Goal: Information Seeking & Learning: Learn about a topic

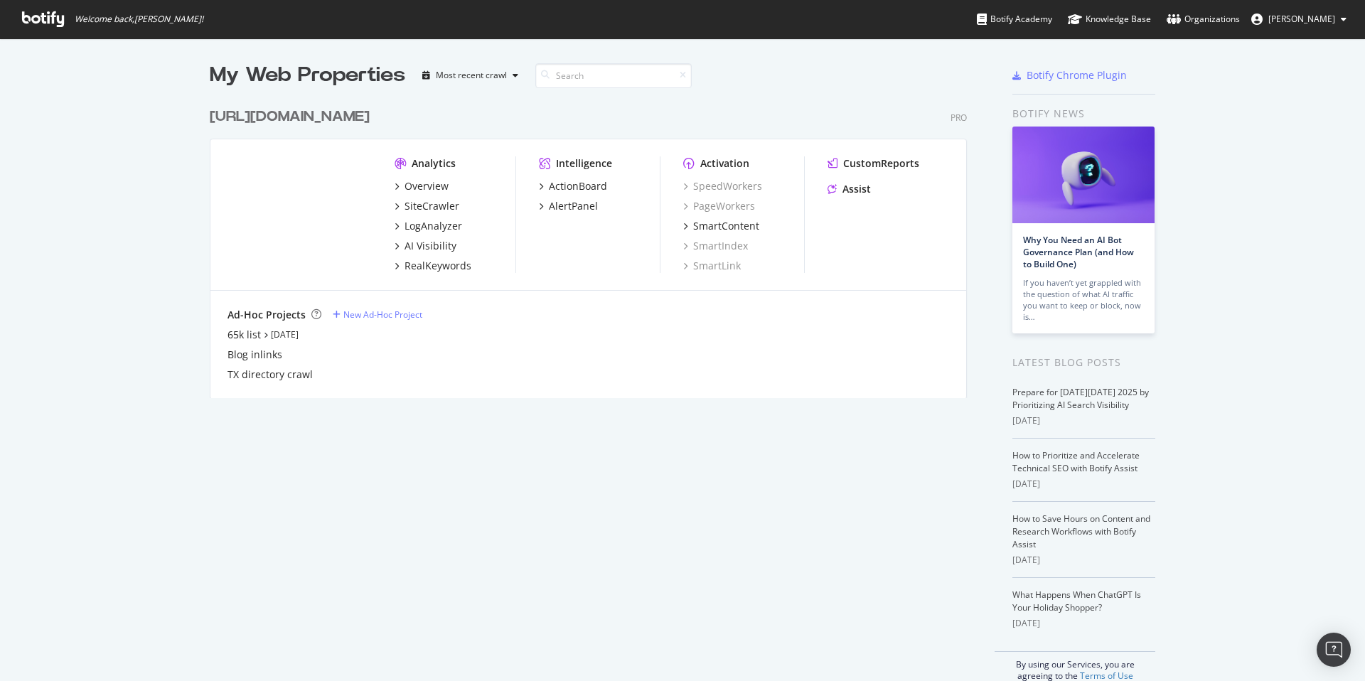
scroll to position [681, 1365]
click at [421, 186] on div "Overview" at bounding box center [426, 186] width 44 height 14
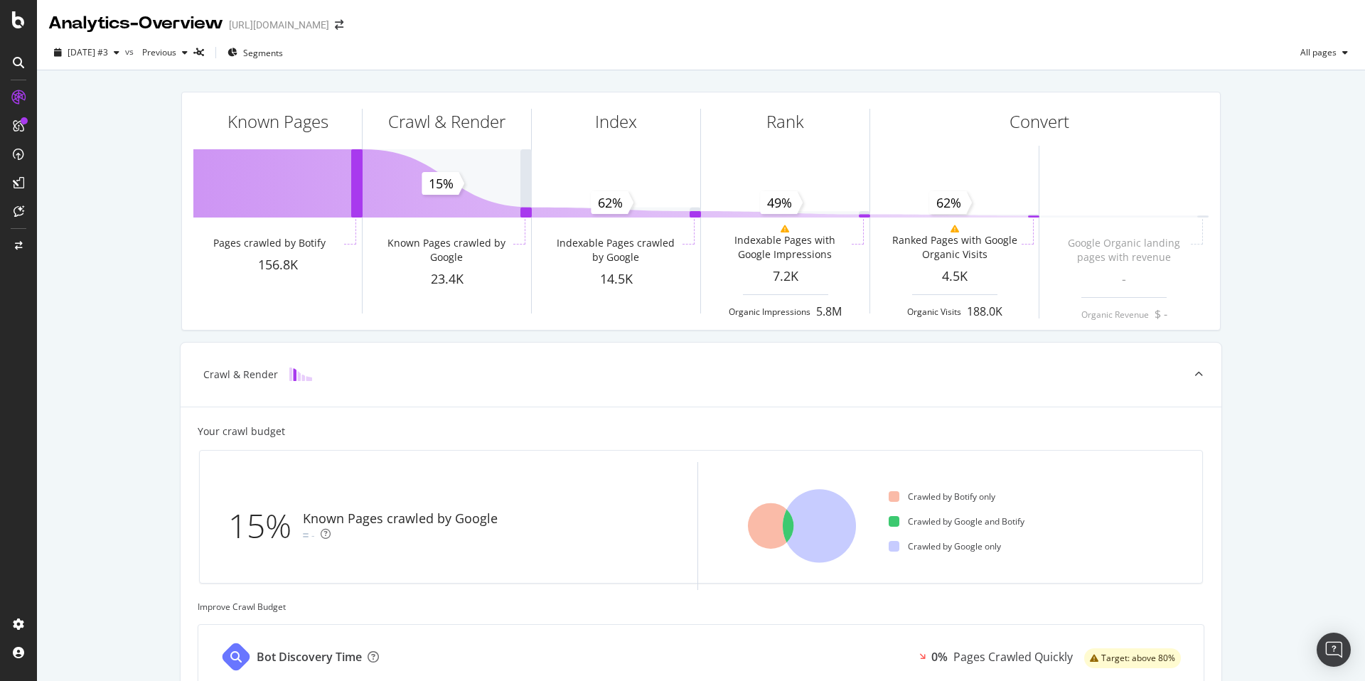
click at [22, 183] on icon at bounding box center [18, 182] width 11 height 11
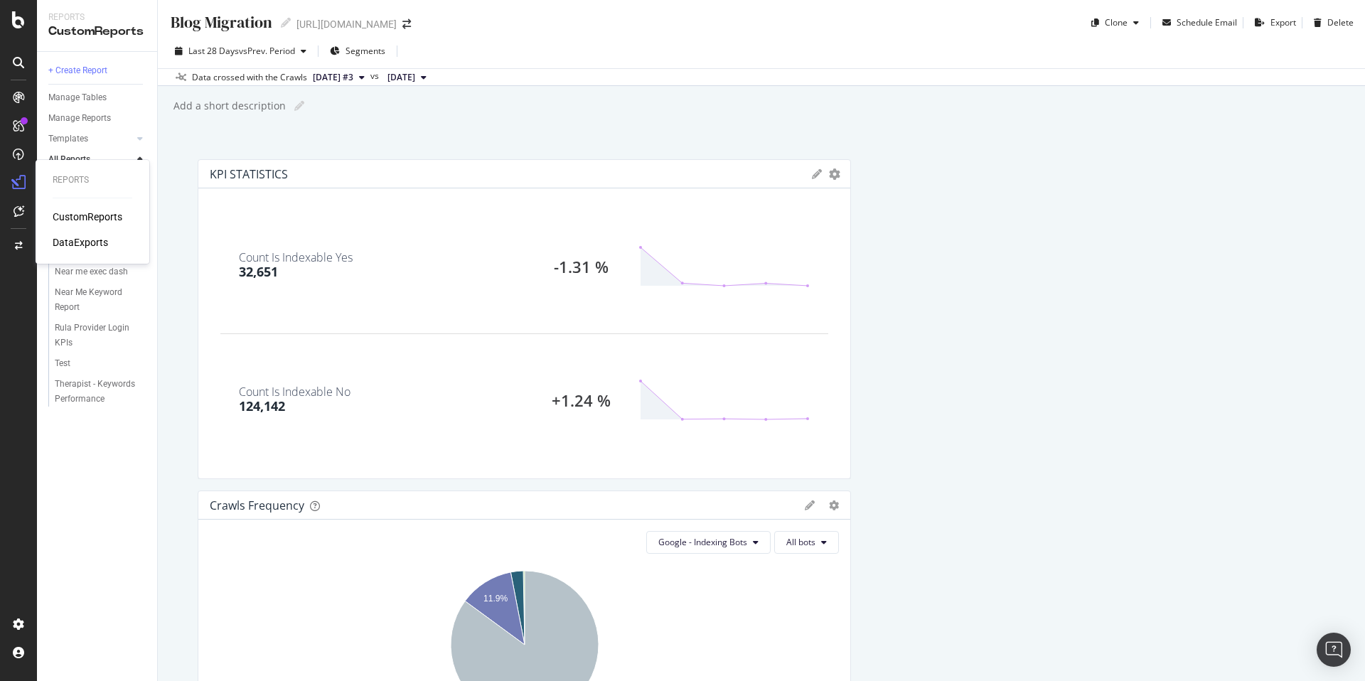
click at [69, 216] on div "CustomReports" at bounding box center [88, 217] width 70 height 14
click at [141, 139] on icon at bounding box center [140, 138] width 6 height 9
click at [99, 161] on div "AI Bots in Search" at bounding box center [87, 159] width 65 height 15
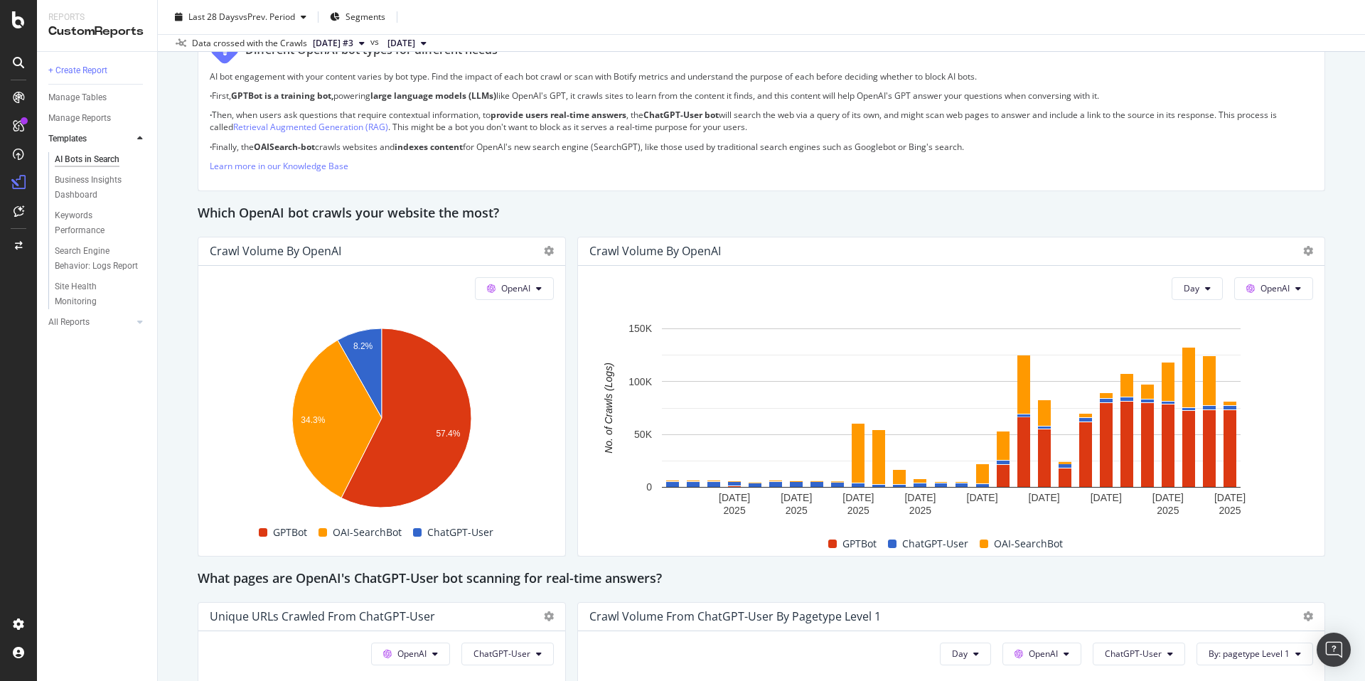
scroll to position [943, 0]
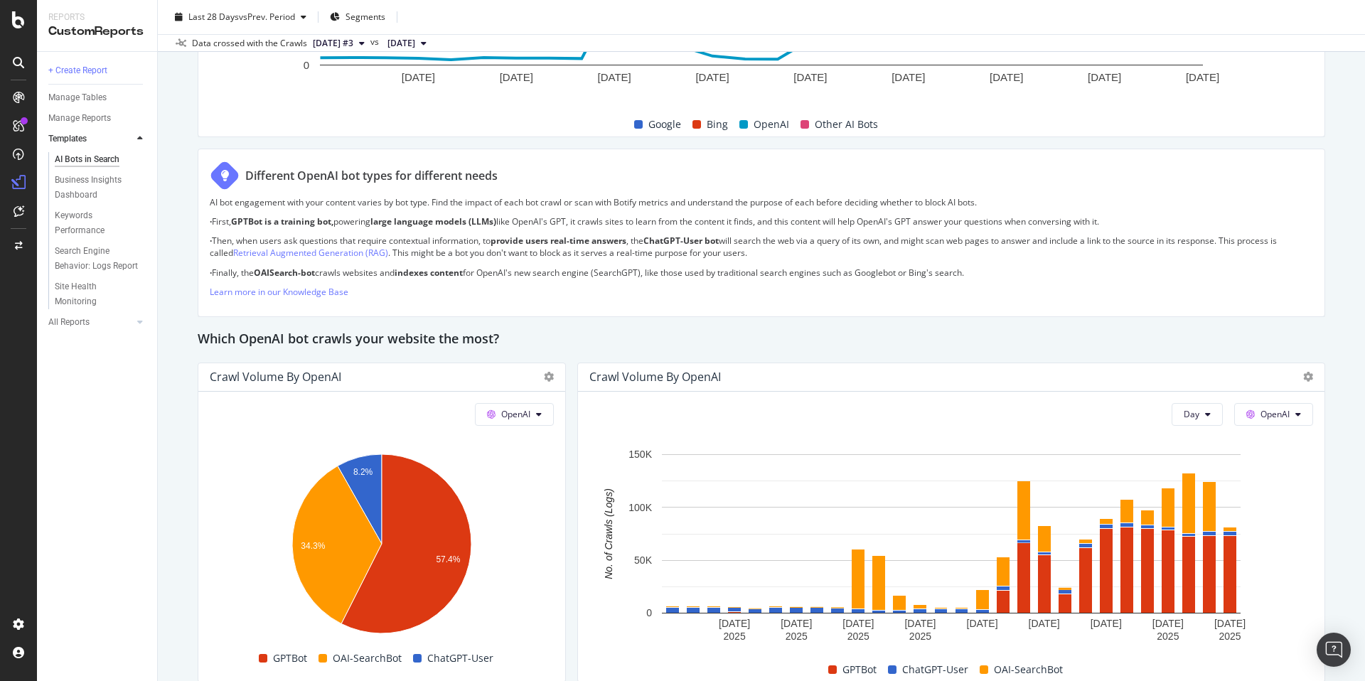
click at [864, 373] on div "Crawl Volume by OpenAI" at bounding box center [939, 377] width 700 height 14
click at [846, 453] on rect "A chart." at bounding box center [951, 546] width 724 height 199
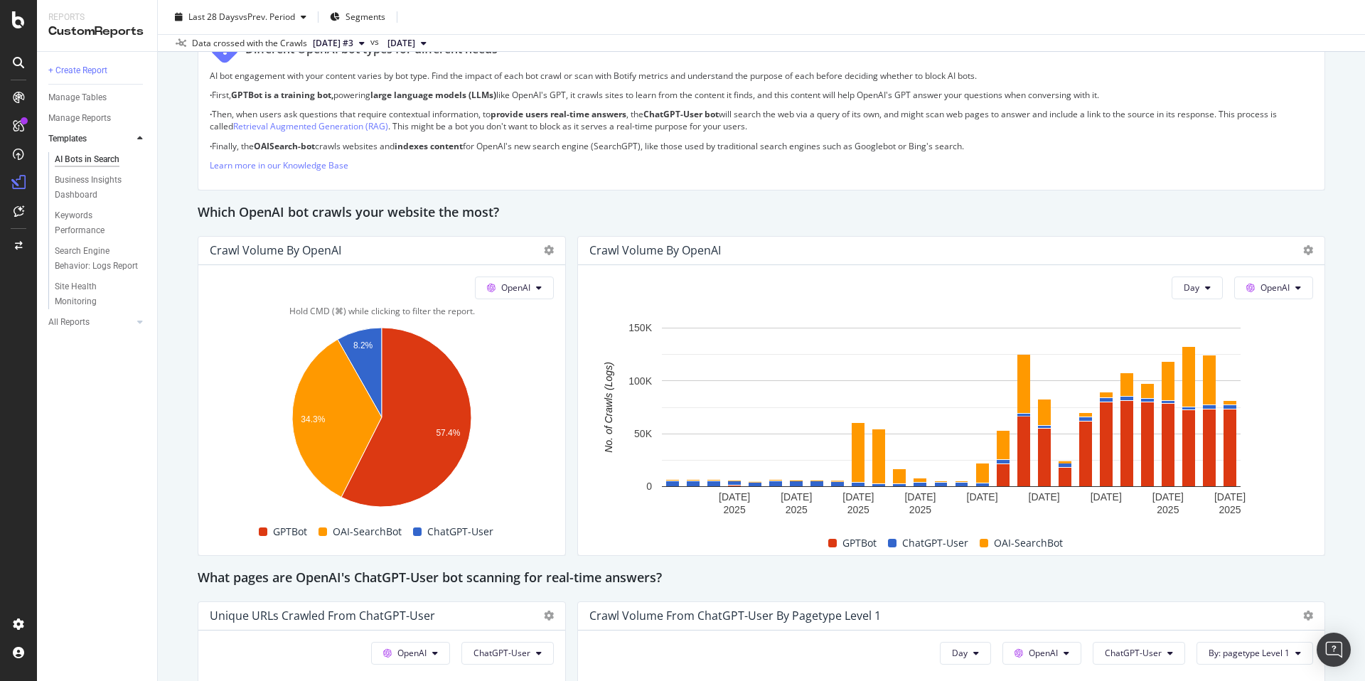
scroll to position [1069, 0]
click at [451, 513] on rect "A chart." at bounding box center [382, 420] width 344 height 199
click at [532, 386] on rect "A chart." at bounding box center [382, 420] width 344 height 199
click at [433, 399] on icon "A chart." at bounding box center [406, 417] width 130 height 179
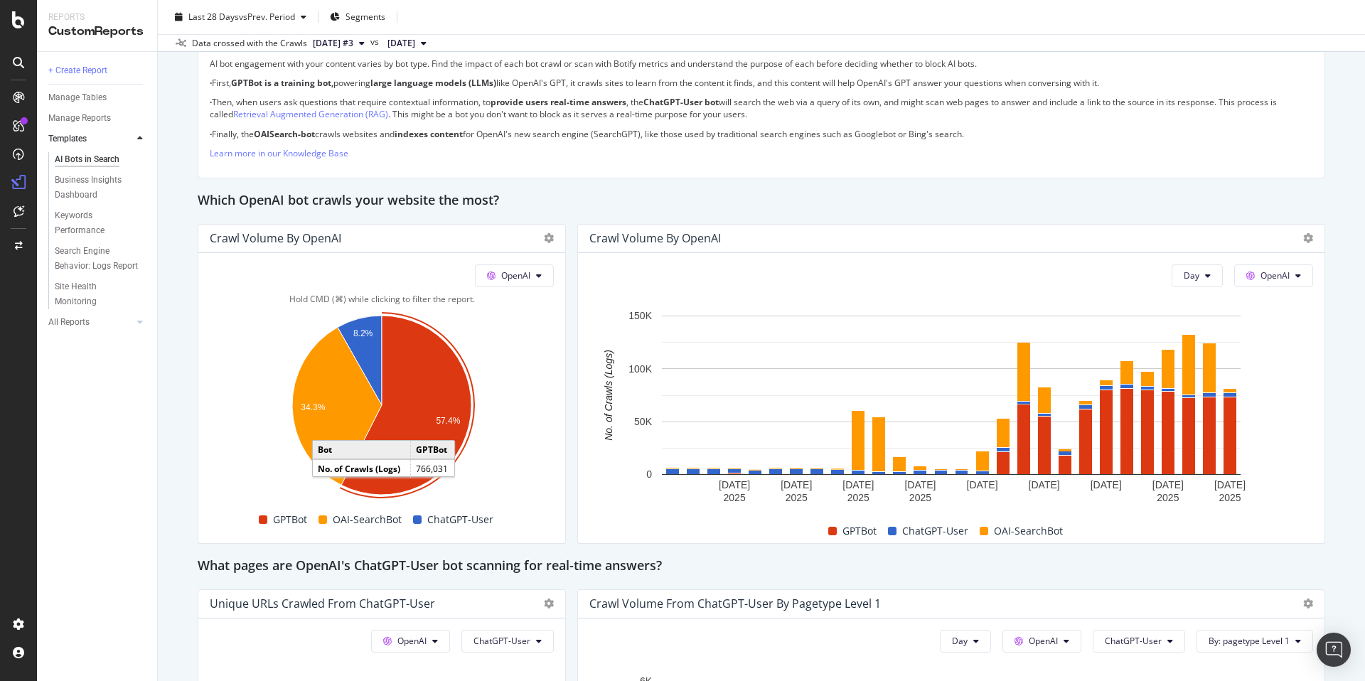
scroll to position [1123, 0]
